Goal: Task Accomplishment & Management: Complete application form

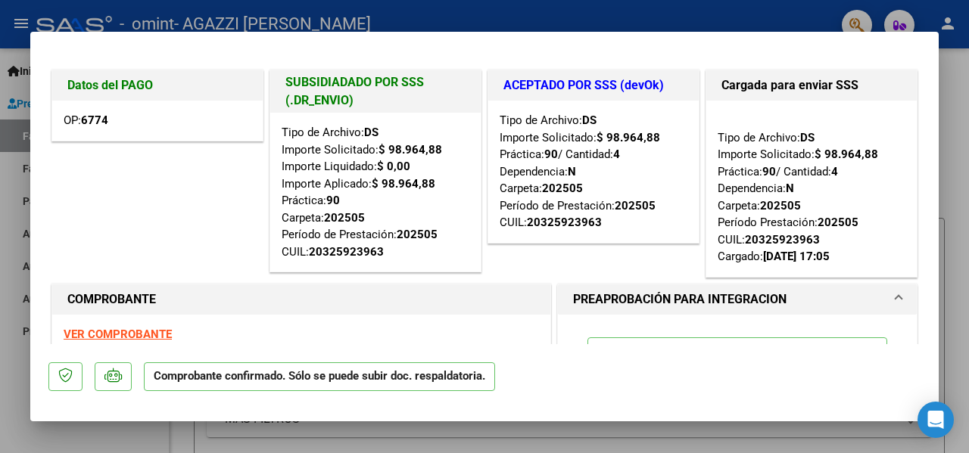
click at [466, 13] on div at bounding box center [484, 226] width 969 height 453
type input "$ 0,00"
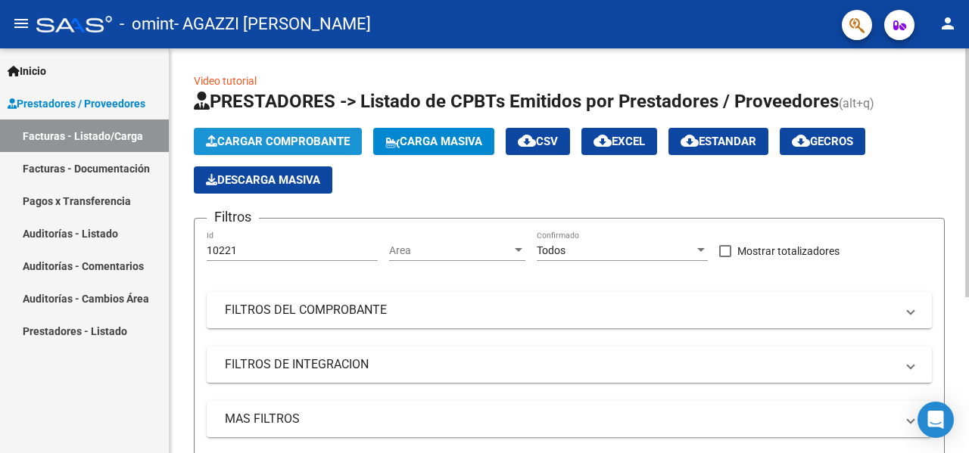
click at [284, 139] on span "Cargar Comprobante" at bounding box center [278, 142] width 144 height 14
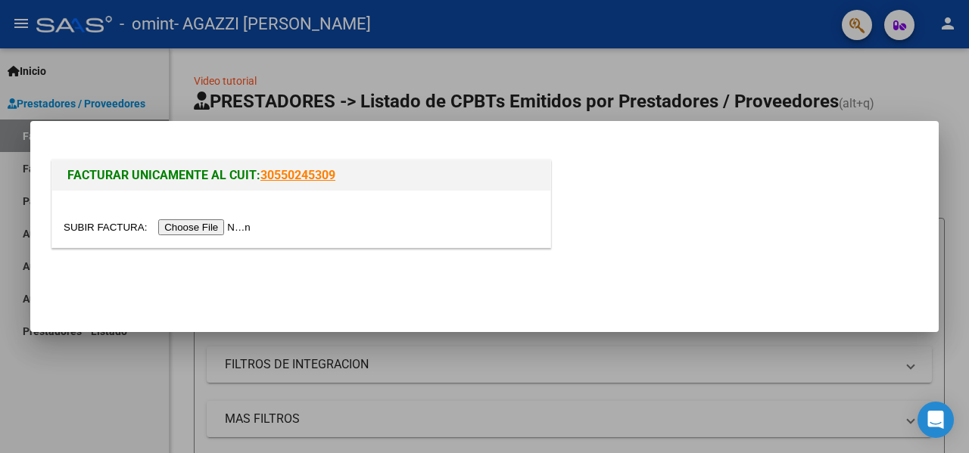
click at [225, 232] on input "file" at bounding box center [159, 227] width 191 height 16
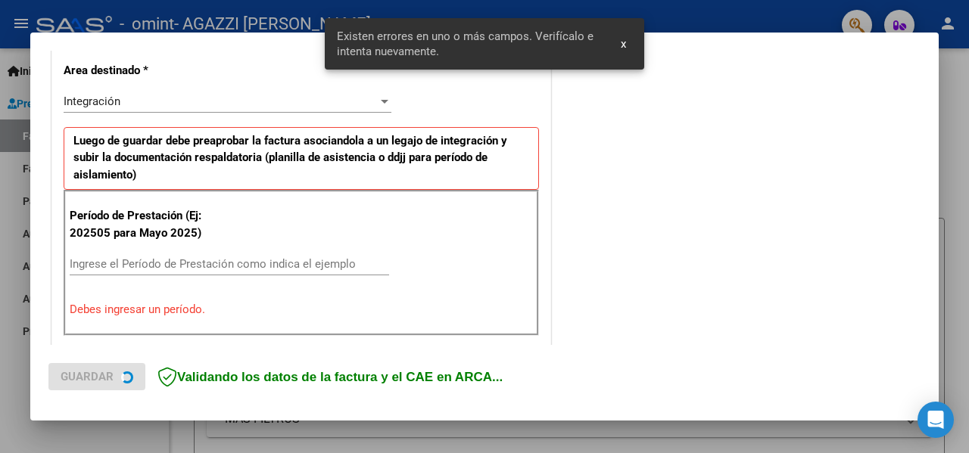
scroll to position [369, 0]
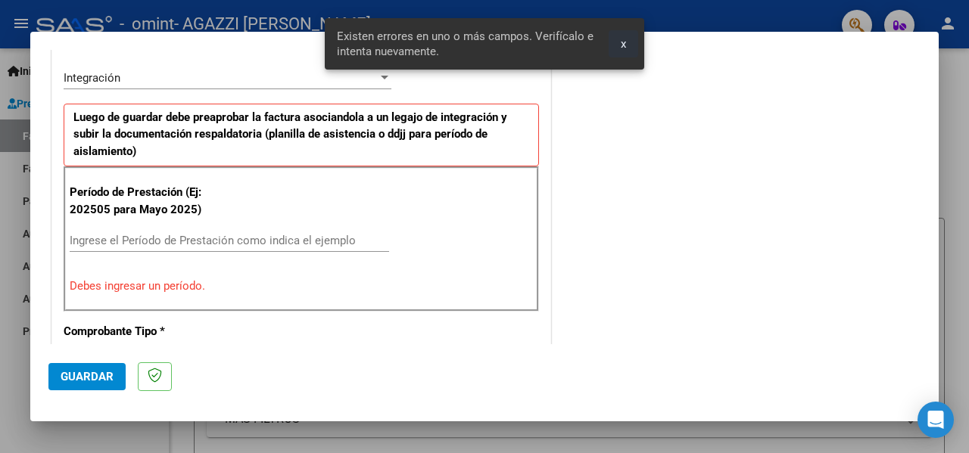
drag, startPoint x: 627, startPoint y: 42, endPoint x: 534, endPoint y: 64, distance: 95.6
click at [625, 43] on button "x" at bounding box center [623, 43] width 30 height 27
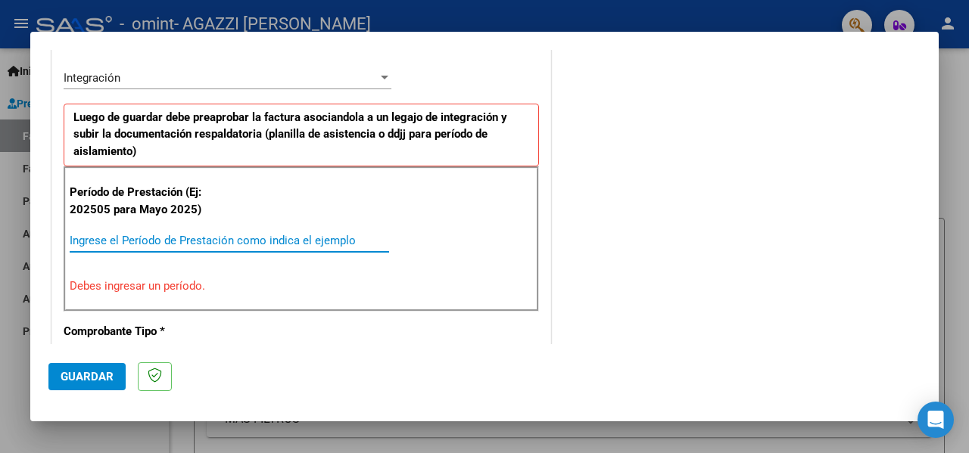
click at [83, 238] on input "Ingrese el Período de Prestación como indica el ejemplo" at bounding box center [229, 241] width 319 height 14
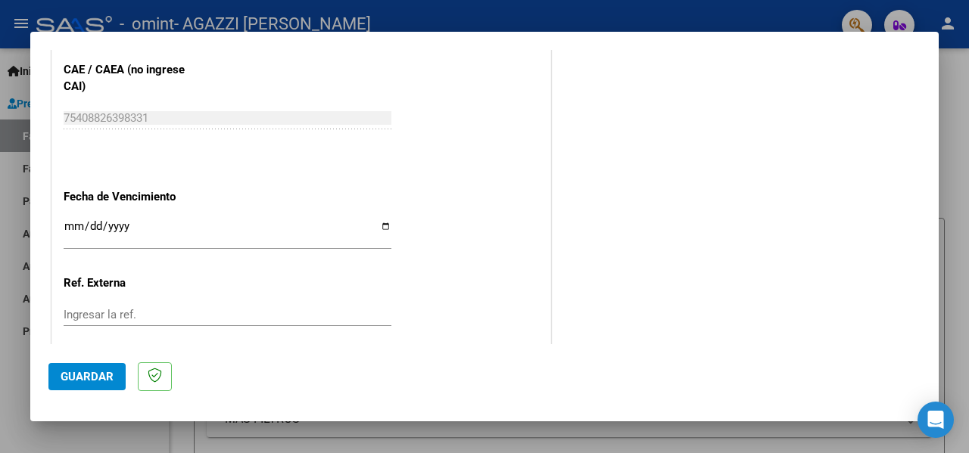
scroll to position [1050, 0]
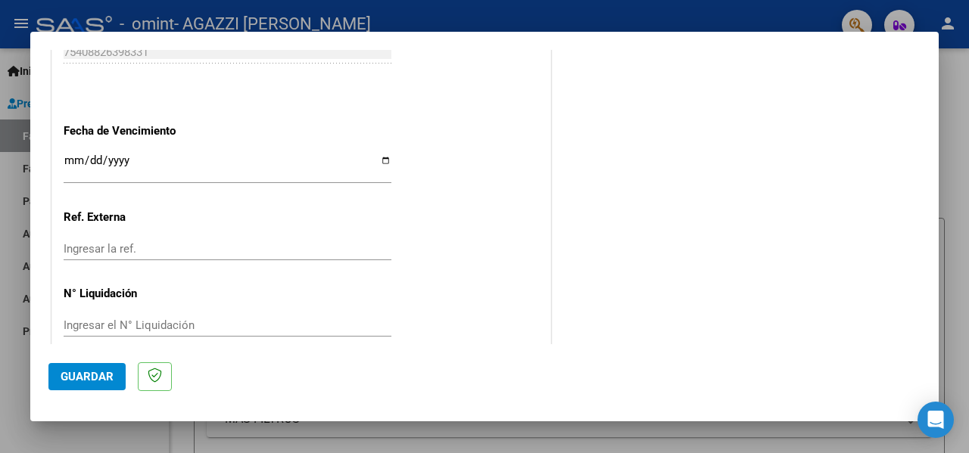
type input "202509"
click at [66, 160] on input "Ingresar la fecha" at bounding box center [228, 166] width 328 height 24
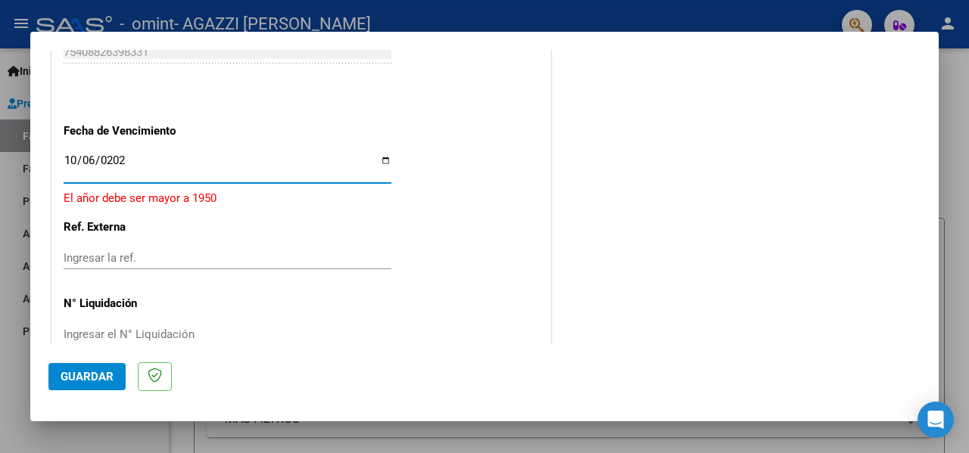
type input "[DATE]"
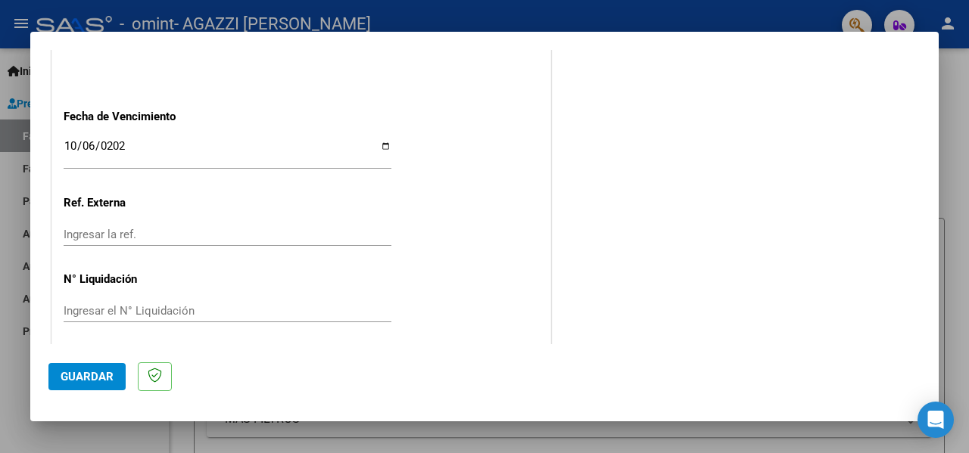
scroll to position [1072, 0]
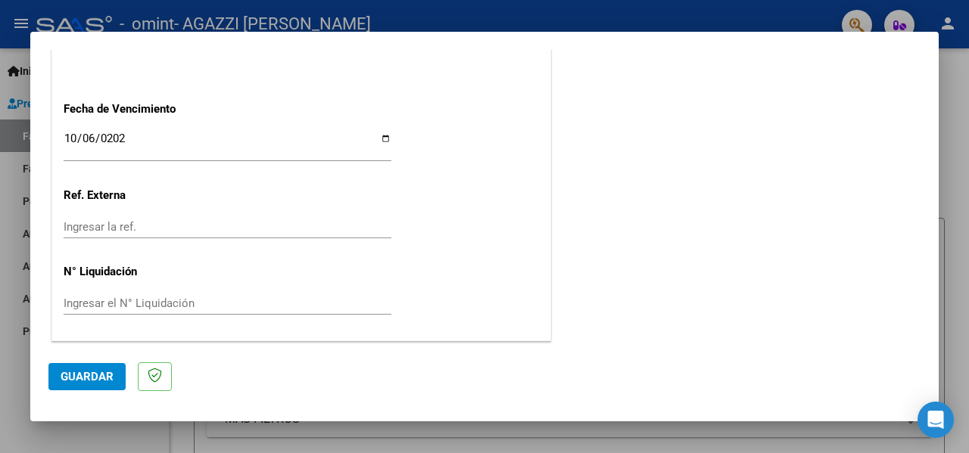
click at [78, 375] on span "Guardar" at bounding box center [87, 377] width 53 height 14
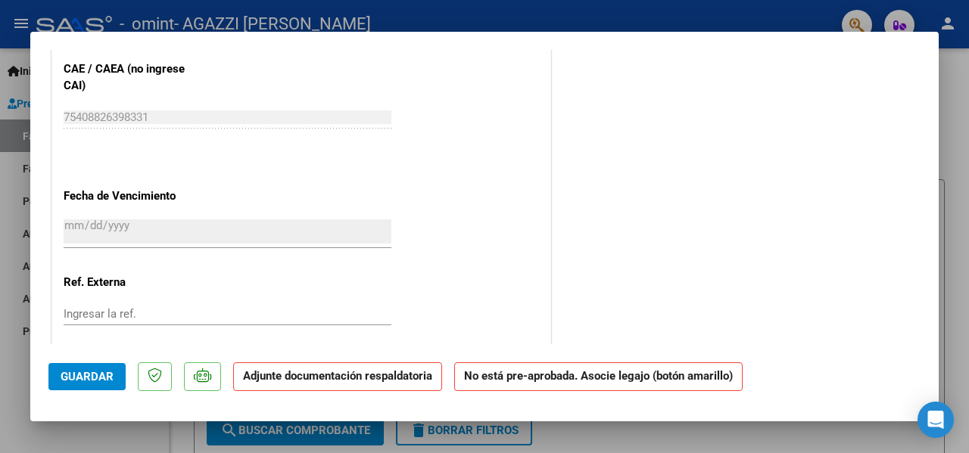
scroll to position [984, 0]
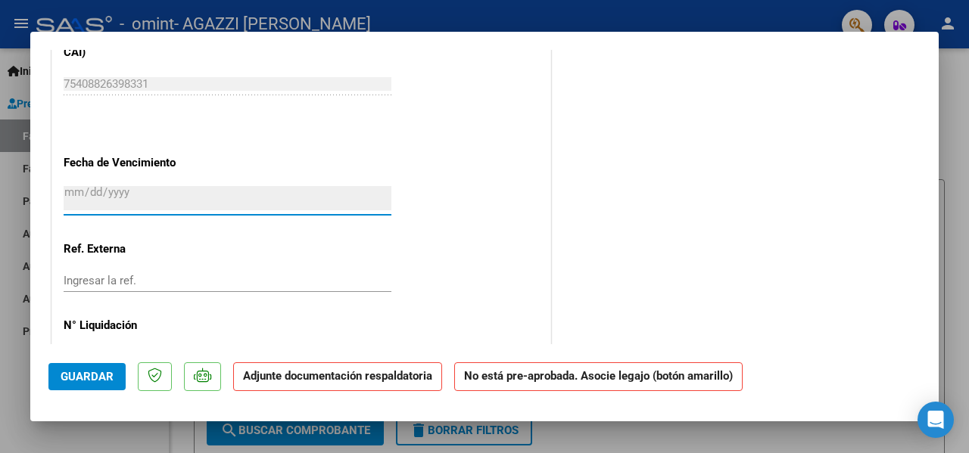
click at [75, 200] on input "[DATE]" at bounding box center [228, 198] width 328 height 24
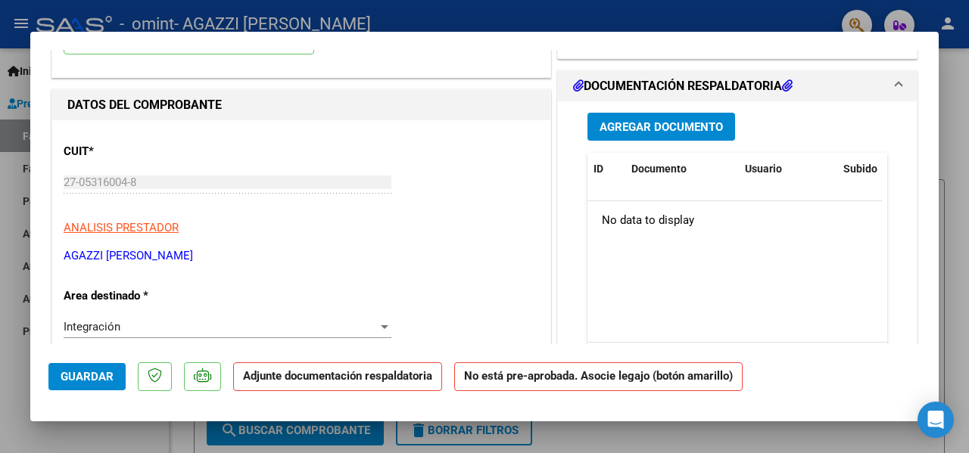
scroll to position [0, 0]
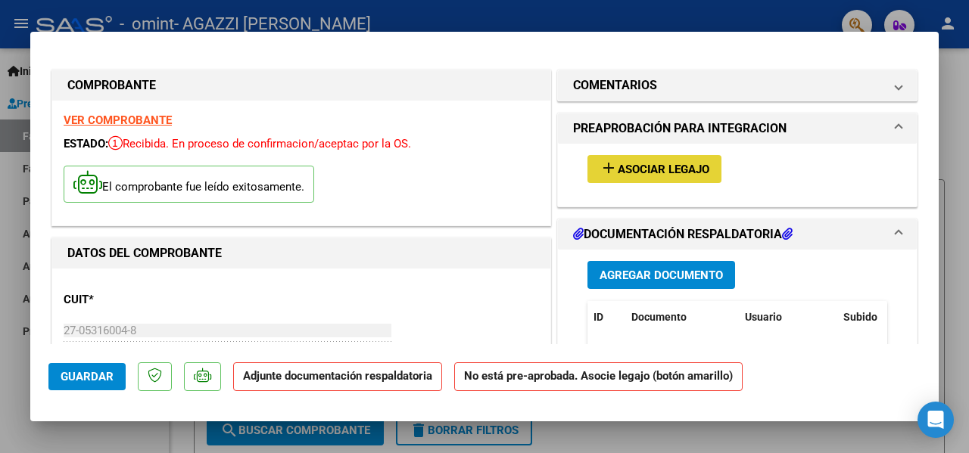
click at [650, 168] on span "Asociar Legajo" at bounding box center [664, 170] width 92 height 14
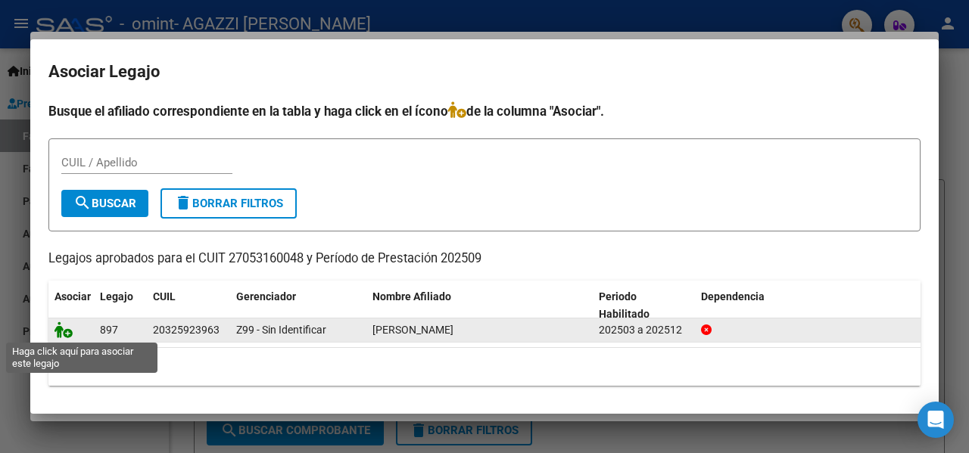
click at [58, 325] on icon at bounding box center [63, 330] width 18 height 17
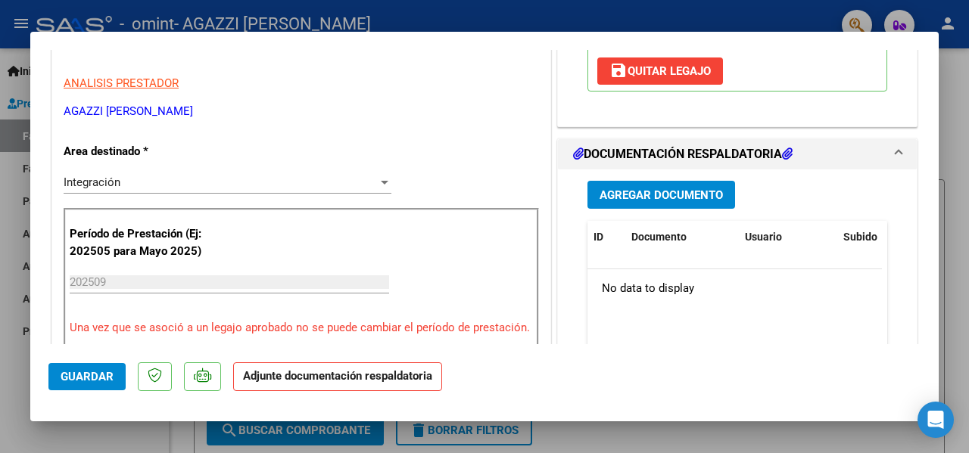
scroll to position [378, 0]
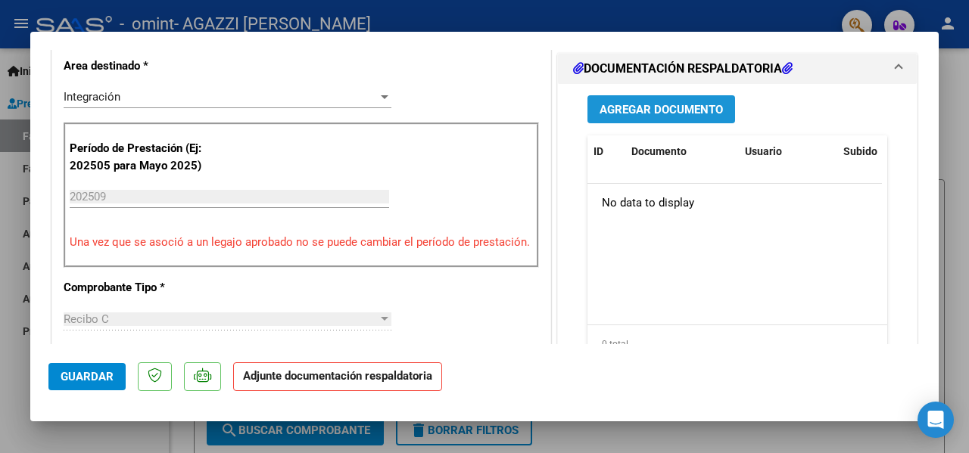
click at [621, 117] on span "Agregar Documento" at bounding box center [660, 110] width 123 height 14
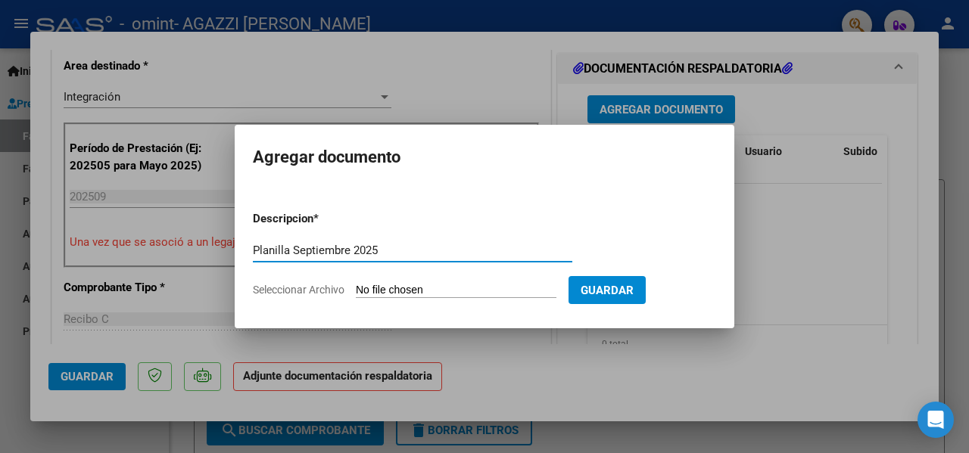
type input "Planilla Septiembre 2025"
click at [500, 287] on input "Seleccionar Archivo" at bounding box center [456, 291] width 201 height 14
type input "C:\fakepath\[PERSON_NAME] - Psicologia [DATE].pdf"
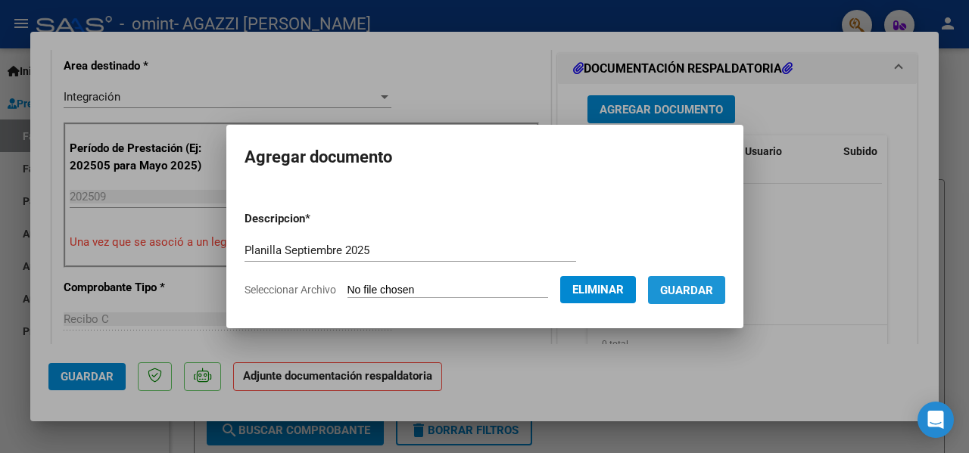
click at [700, 284] on span "Guardar" at bounding box center [686, 291] width 53 height 14
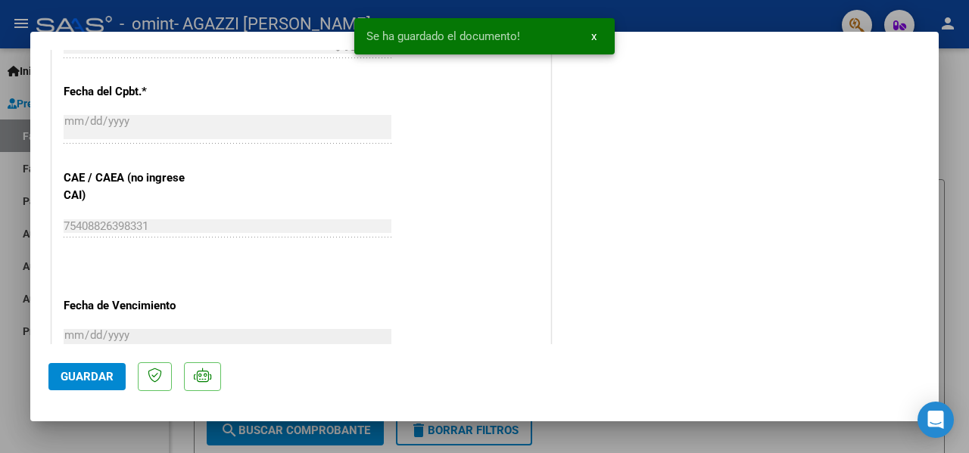
scroll to position [1077, 0]
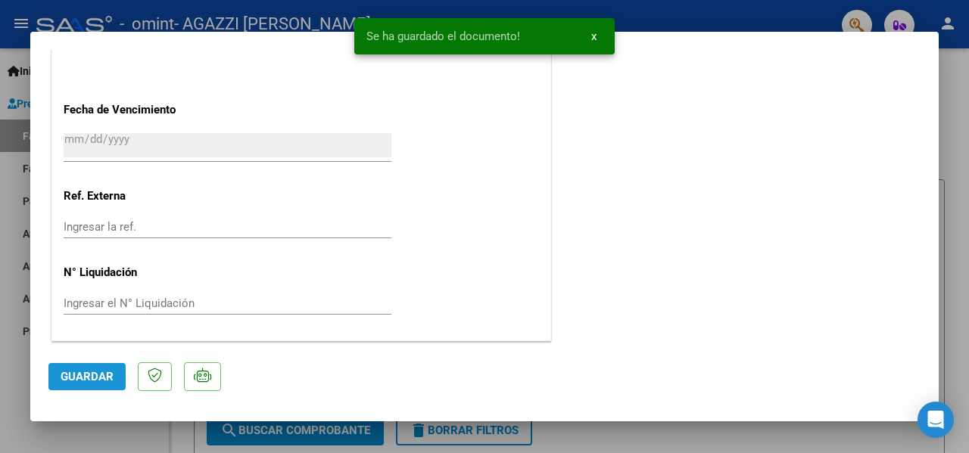
click at [66, 370] on span "Guardar" at bounding box center [87, 377] width 53 height 14
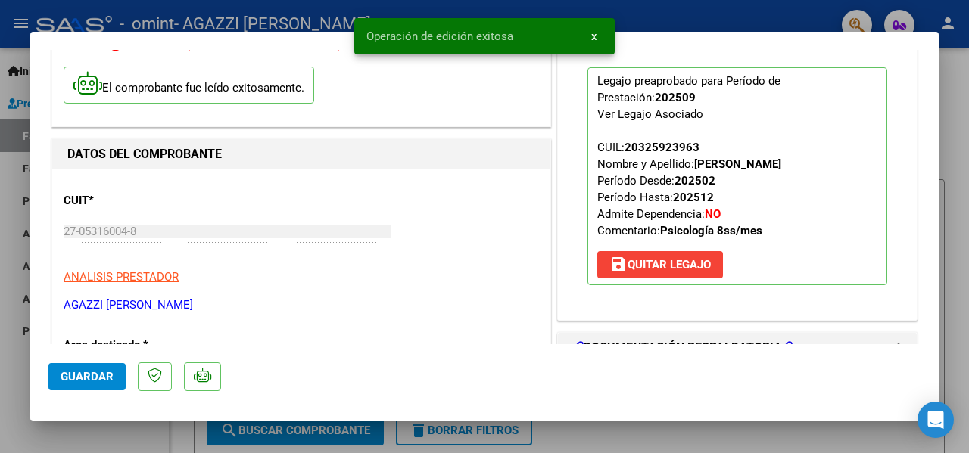
scroll to position [0, 0]
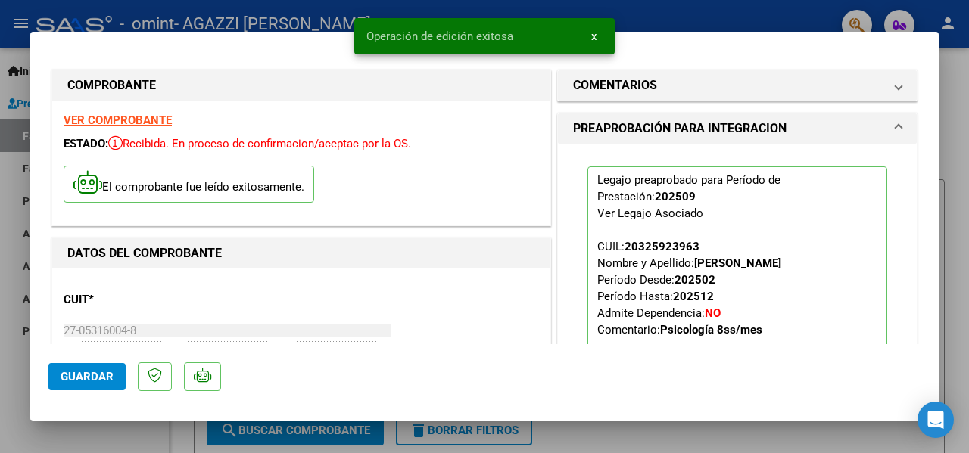
click at [696, 17] on div at bounding box center [484, 226] width 969 height 453
type input "$ 0,00"
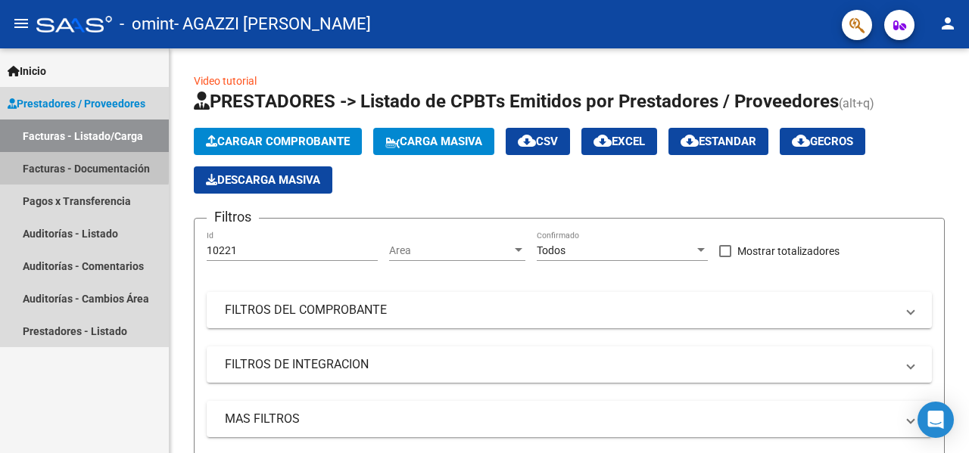
click at [72, 166] on link "Facturas - Documentación" at bounding box center [84, 168] width 169 height 33
